Goal: Navigation & Orientation: Find specific page/section

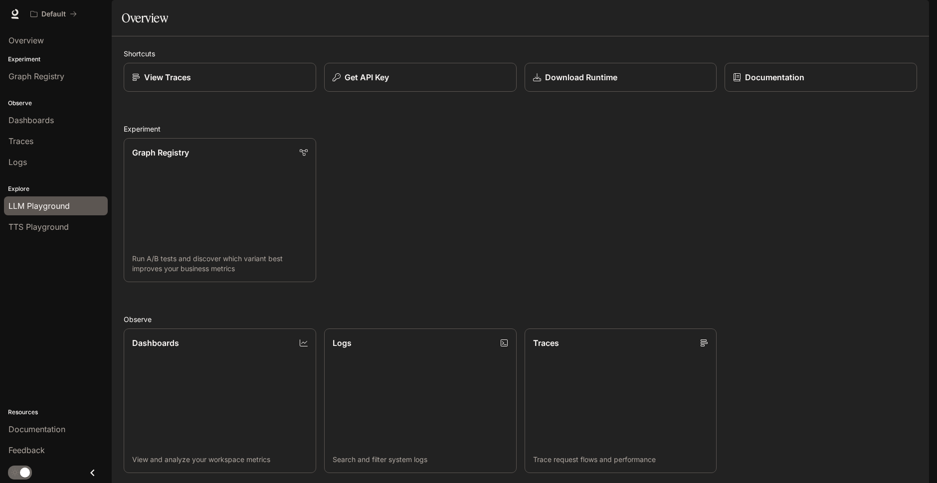
click at [29, 204] on span "LLM Playground" at bounding box center [38, 206] width 61 height 12
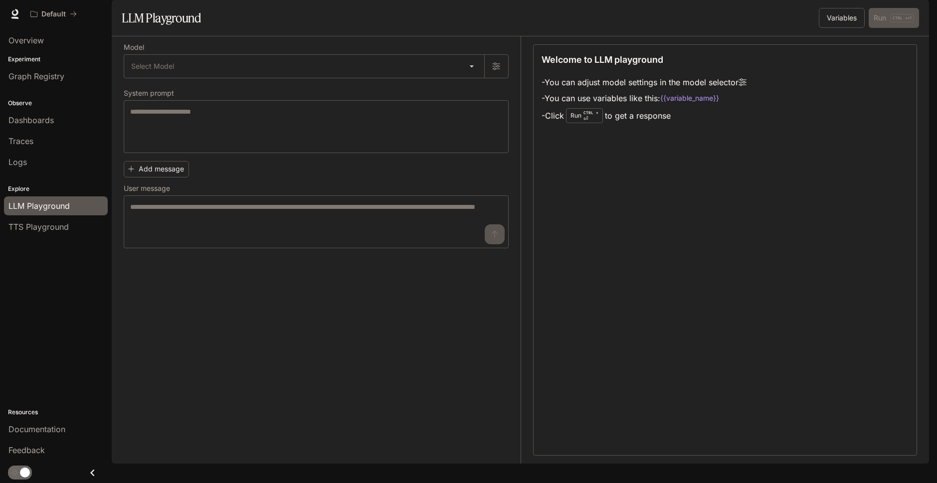
click at [668, 243] on div "Welcome to LLM playground - You can adjust model settings in the model selector…" at bounding box center [725, 249] width 384 height 411
click at [760, 188] on div "Welcome to LLM playground - You can adjust model settings in the model selector…" at bounding box center [725, 249] width 384 height 411
click at [915, 13] on img "button" at bounding box center [915, 14] width 14 height 14
click at [583, 228] on div at bounding box center [468, 241] width 937 height 483
drag, startPoint x: 708, startPoint y: 252, endPoint x: 696, endPoint y: 241, distance: 16.6
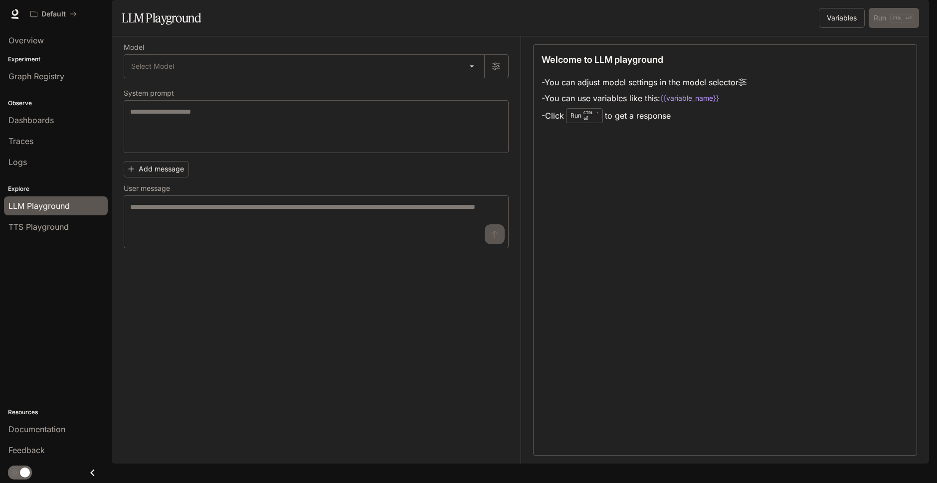
click at [708, 253] on div "Welcome to LLM playground - You can adjust model settings in the model selector…" at bounding box center [725, 249] width 384 height 411
click at [37, 36] on span "Overview" at bounding box center [25, 40] width 35 height 12
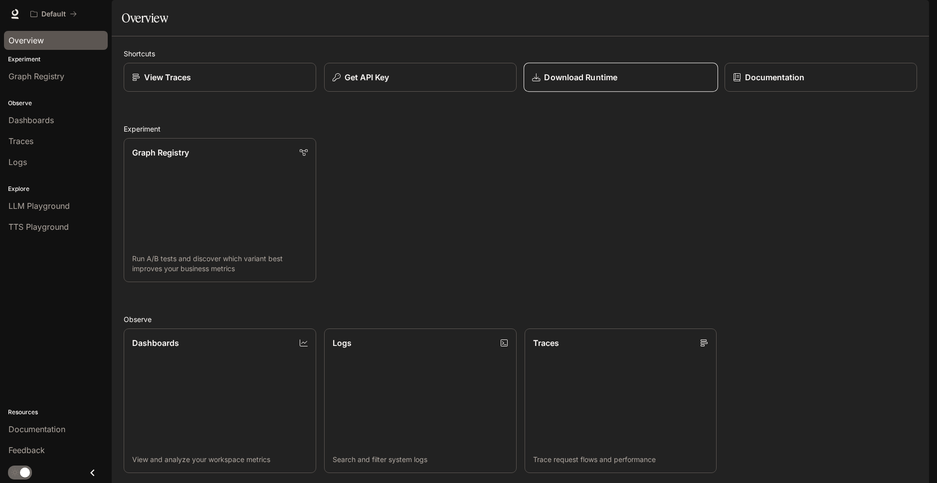
click at [653, 83] on div "Download Runtime" at bounding box center [620, 77] width 177 height 12
click at [216, 83] on div "View Traces" at bounding box center [219, 77] width 177 height 12
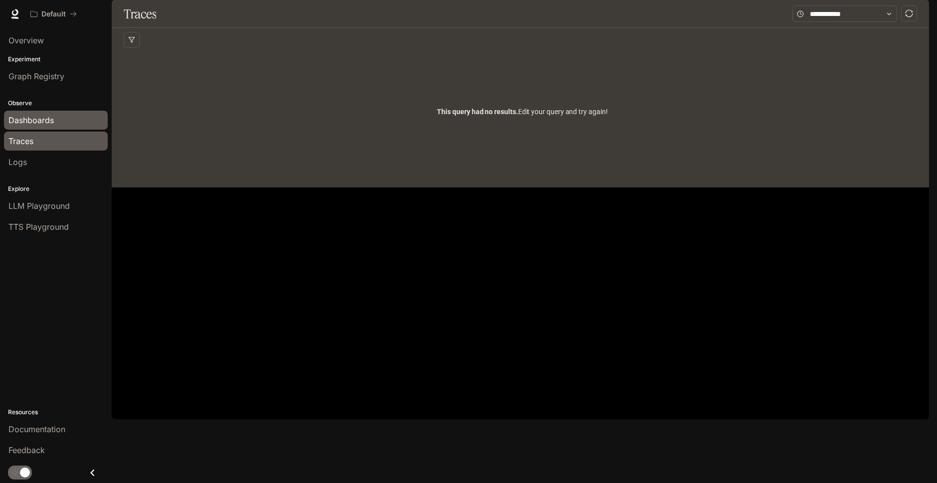
click at [42, 124] on span "Dashboards" at bounding box center [30, 120] width 45 height 12
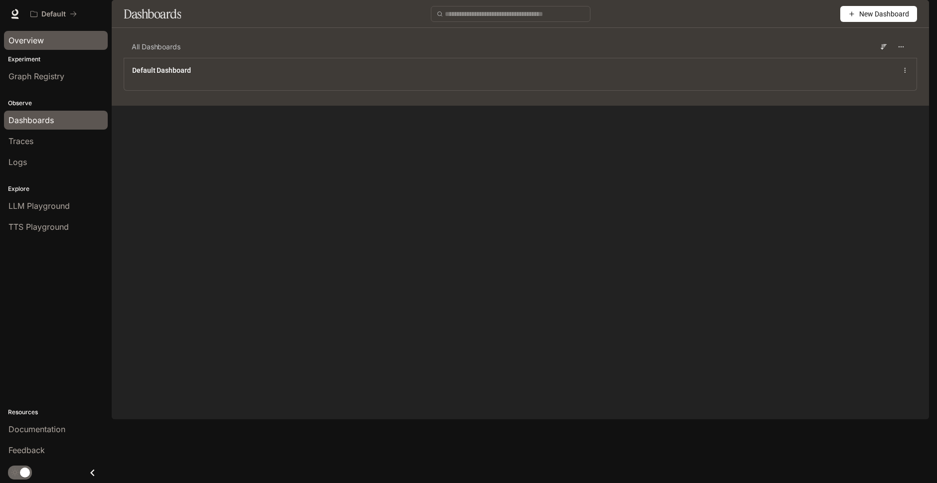
click at [60, 41] on div "Overview" at bounding box center [55, 40] width 95 height 12
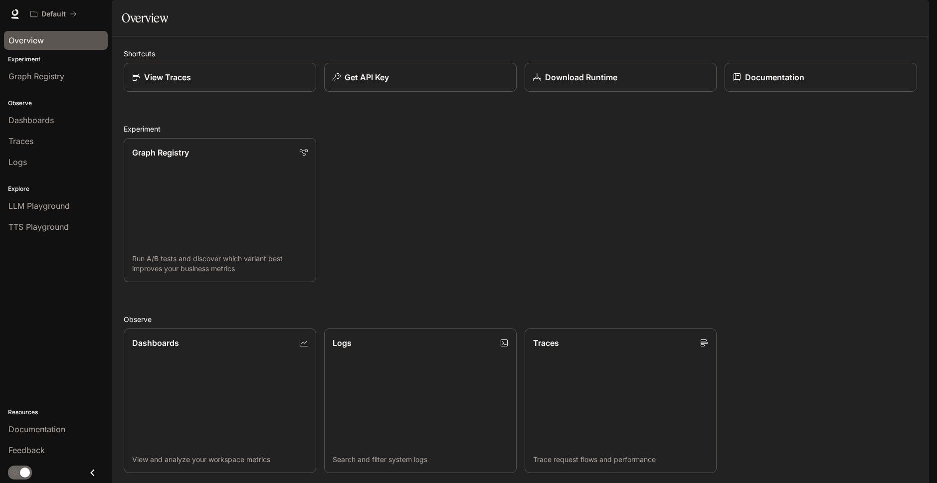
click at [768, 163] on div "Graph Registry Run A/B tests and discover which variant best improves your busi…" at bounding box center [516, 206] width 801 height 152
